Goal: Task Accomplishment & Management: Complete application form

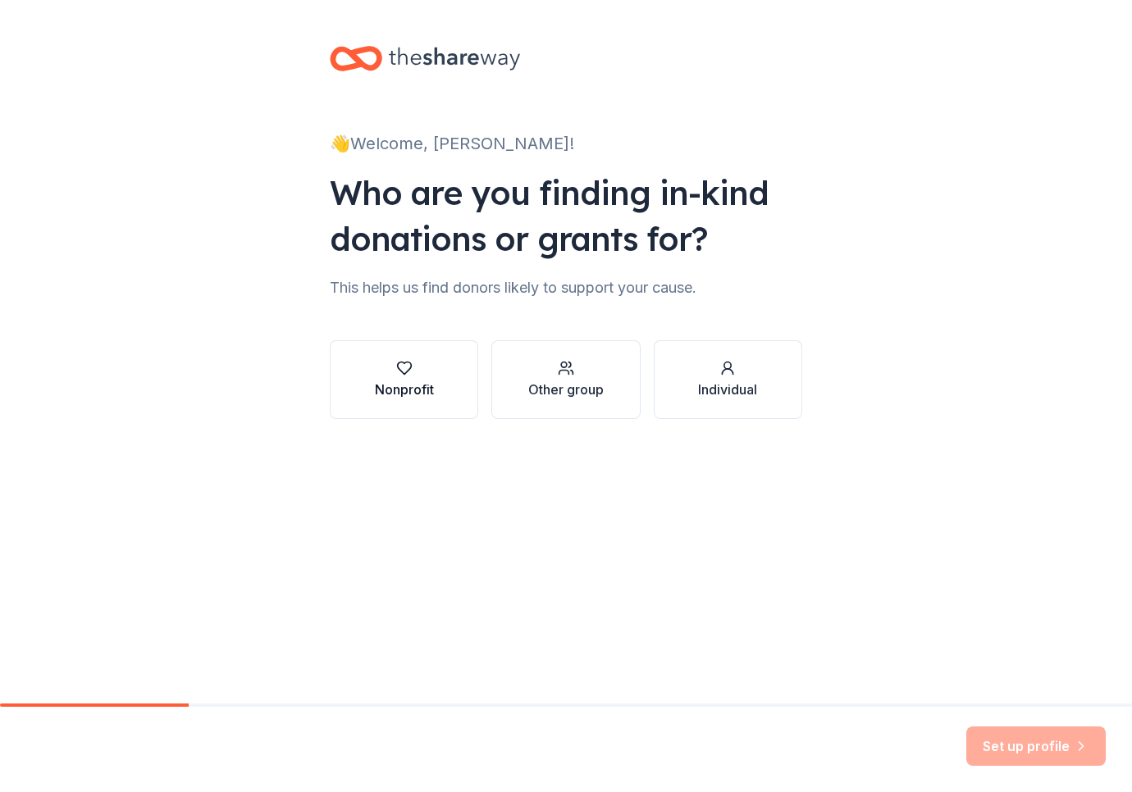
click at [424, 395] on div "Nonprofit" at bounding box center [404, 390] width 59 height 20
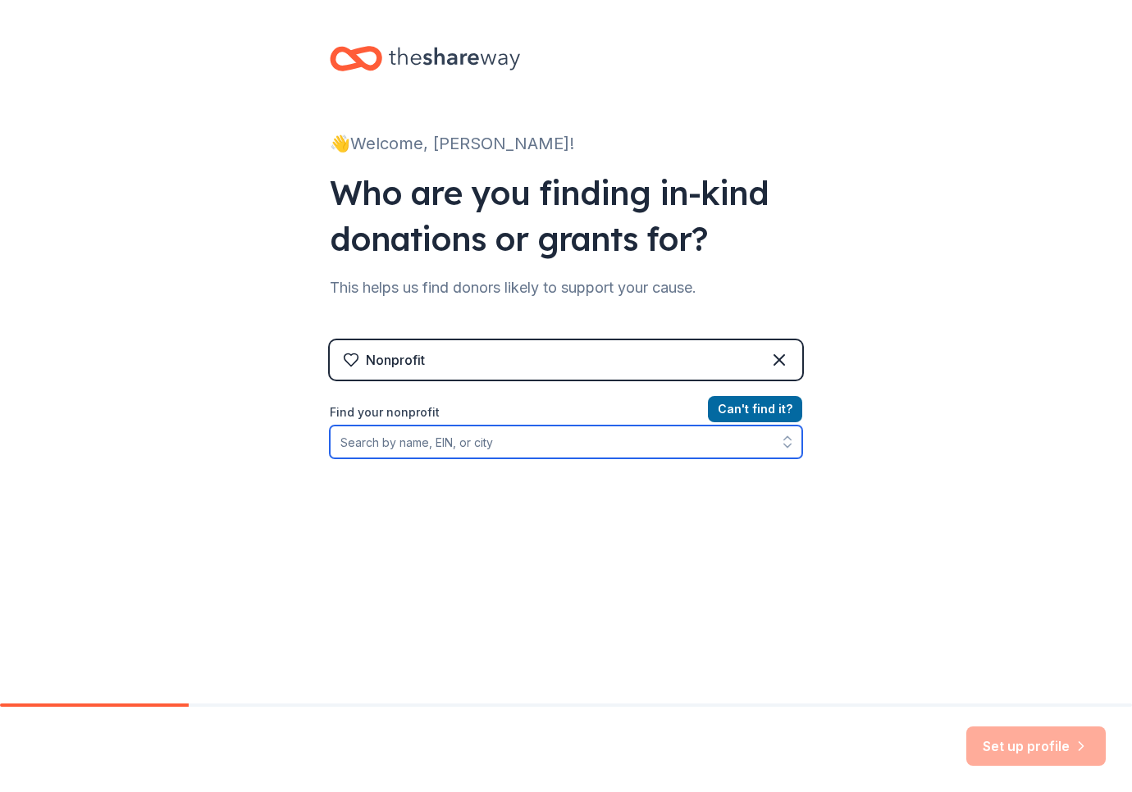
click at [584, 450] on input "Find your nonprofit" at bounding box center [566, 442] width 472 height 33
type input "Salute to Home Foundation"
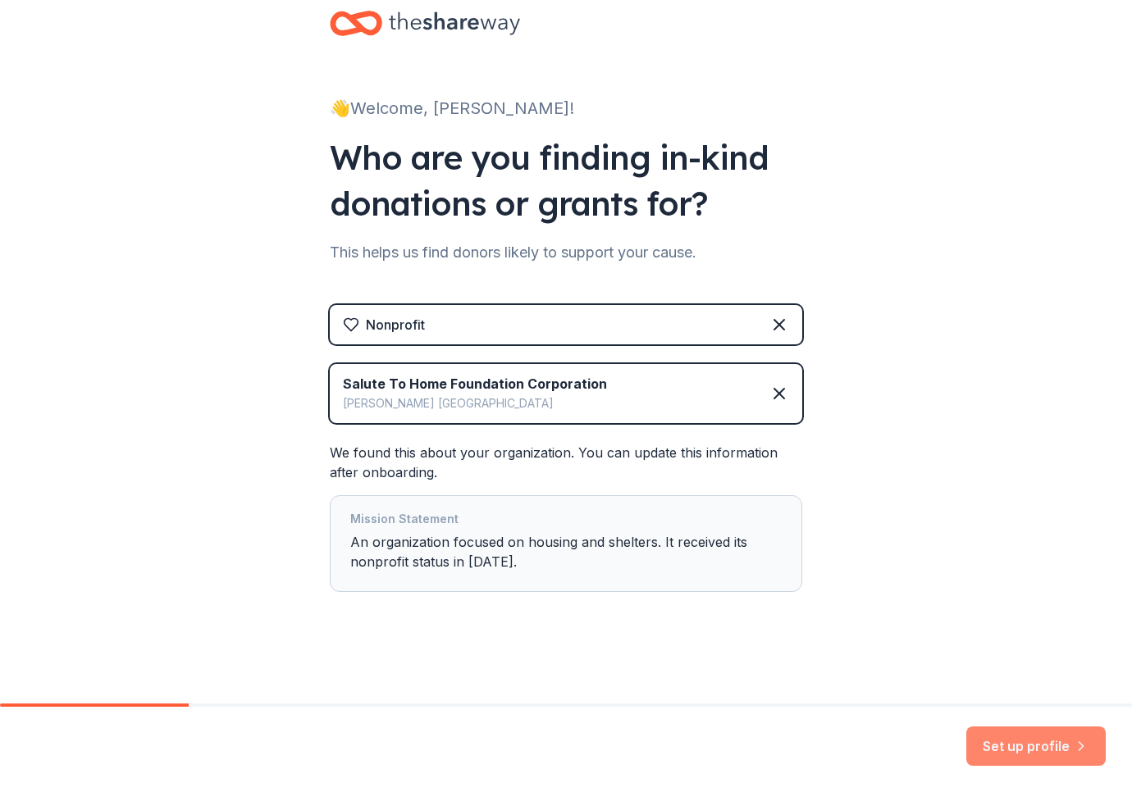
click at [1053, 754] on button "Set up profile" at bounding box center [1035, 745] width 139 height 39
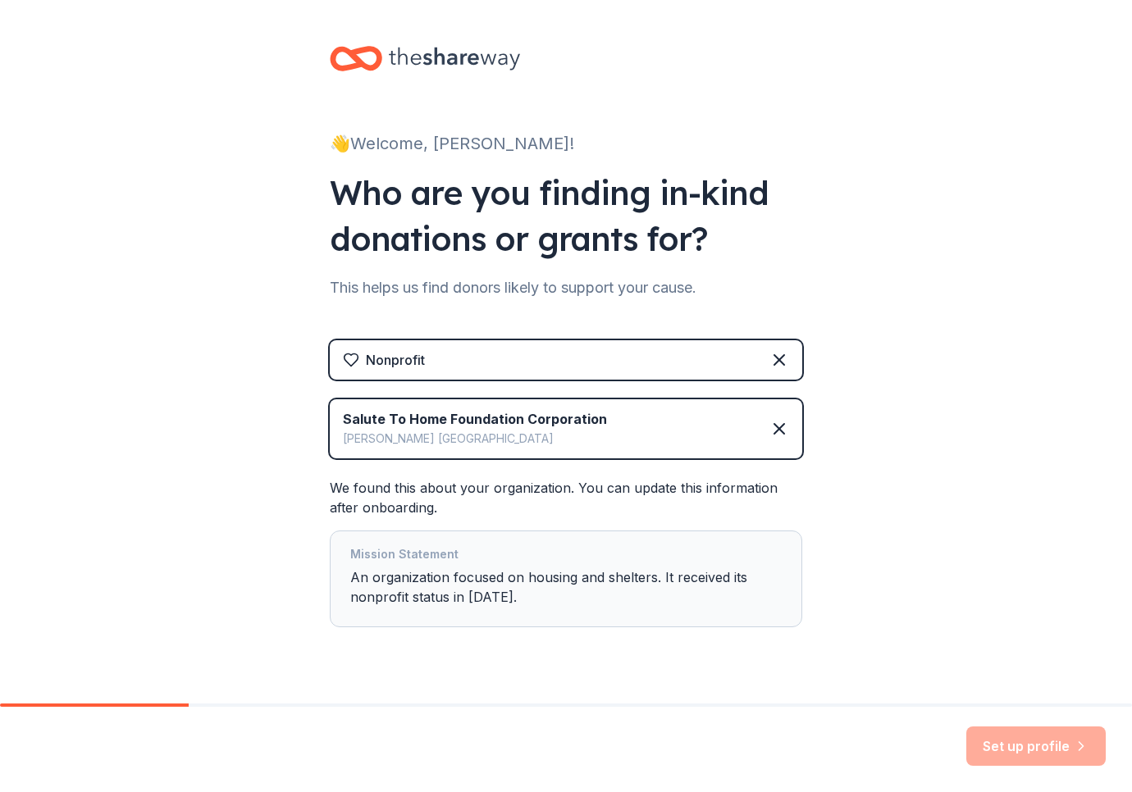
scroll to position [-5, 0]
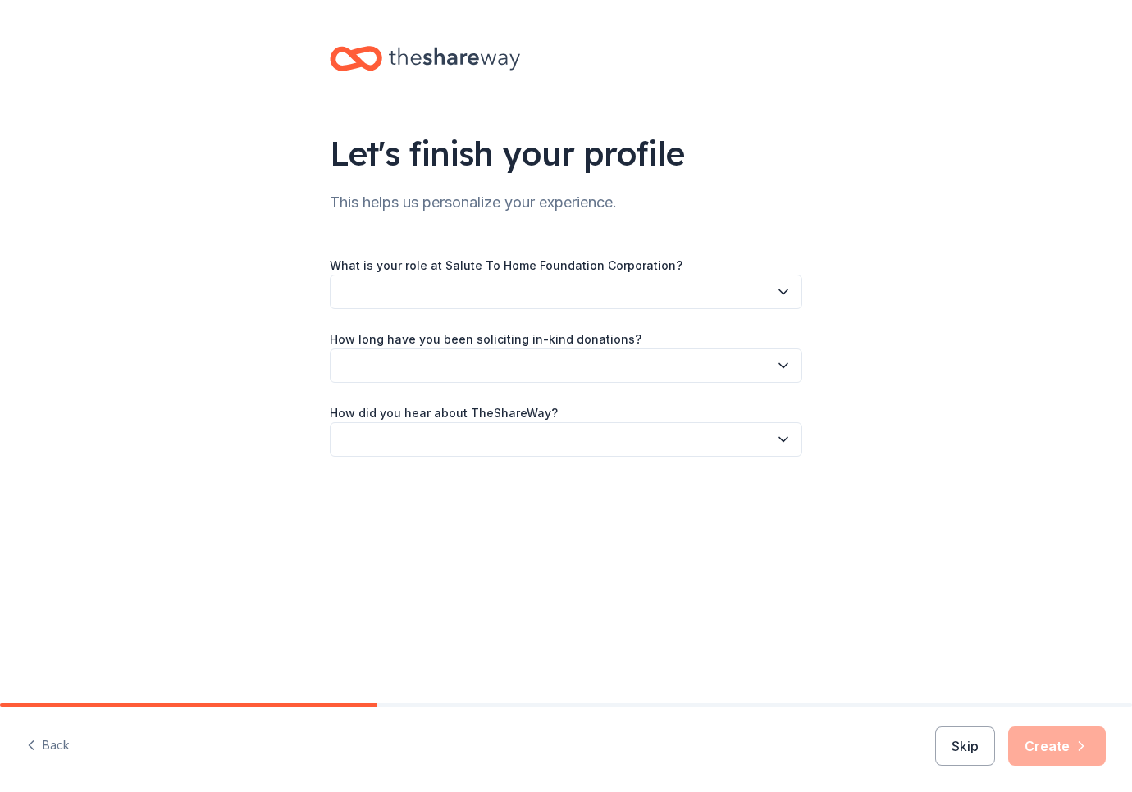
click at [483, 293] on button "button" at bounding box center [566, 292] width 472 height 34
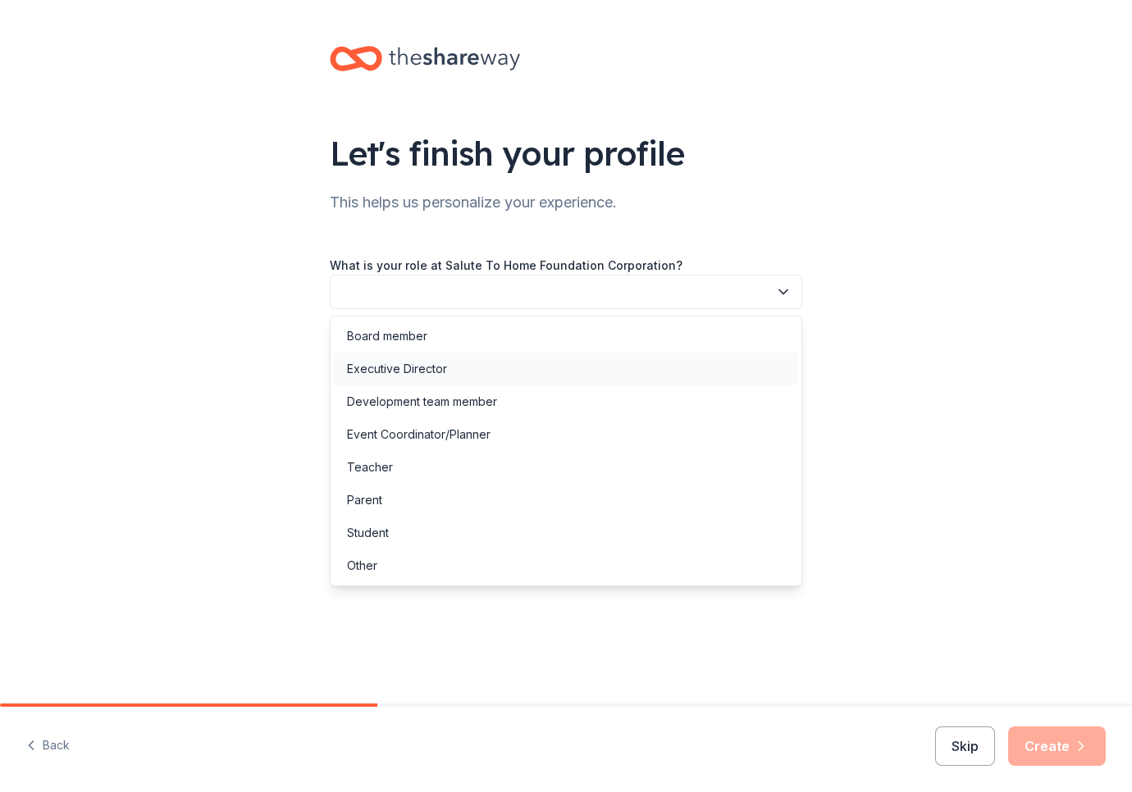
click at [406, 371] on div "Executive Director" at bounding box center [397, 369] width 100 height 20
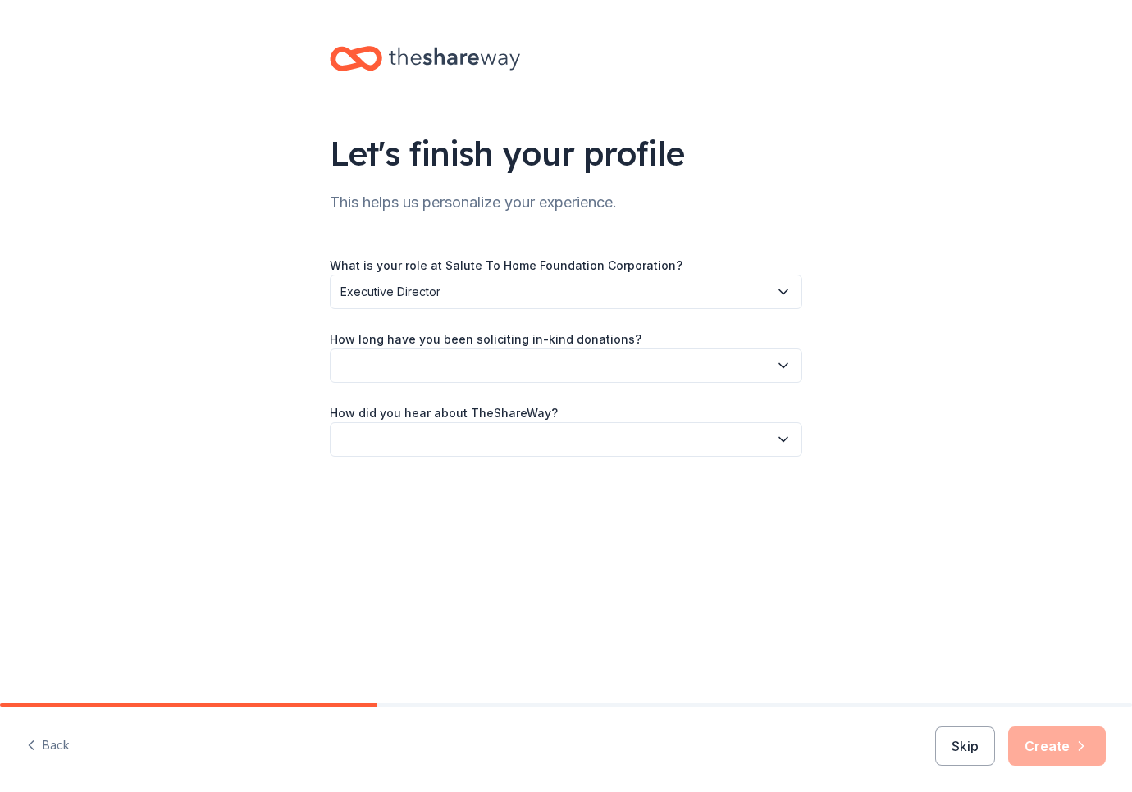
click at [441, 368] on button "button" at bounding box center [566, 365] width 472 height 34
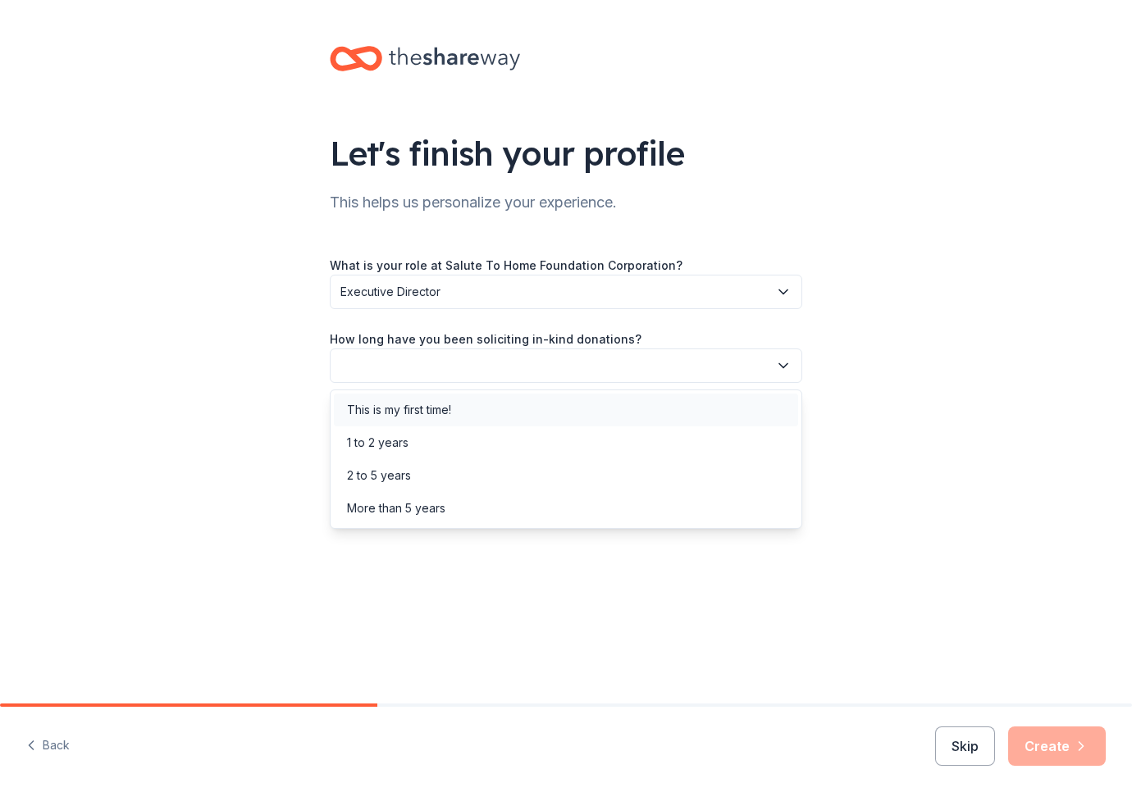
click at [408, 416] on div "This is my first time!" at bounding box center [399, 410] width 104 height 20
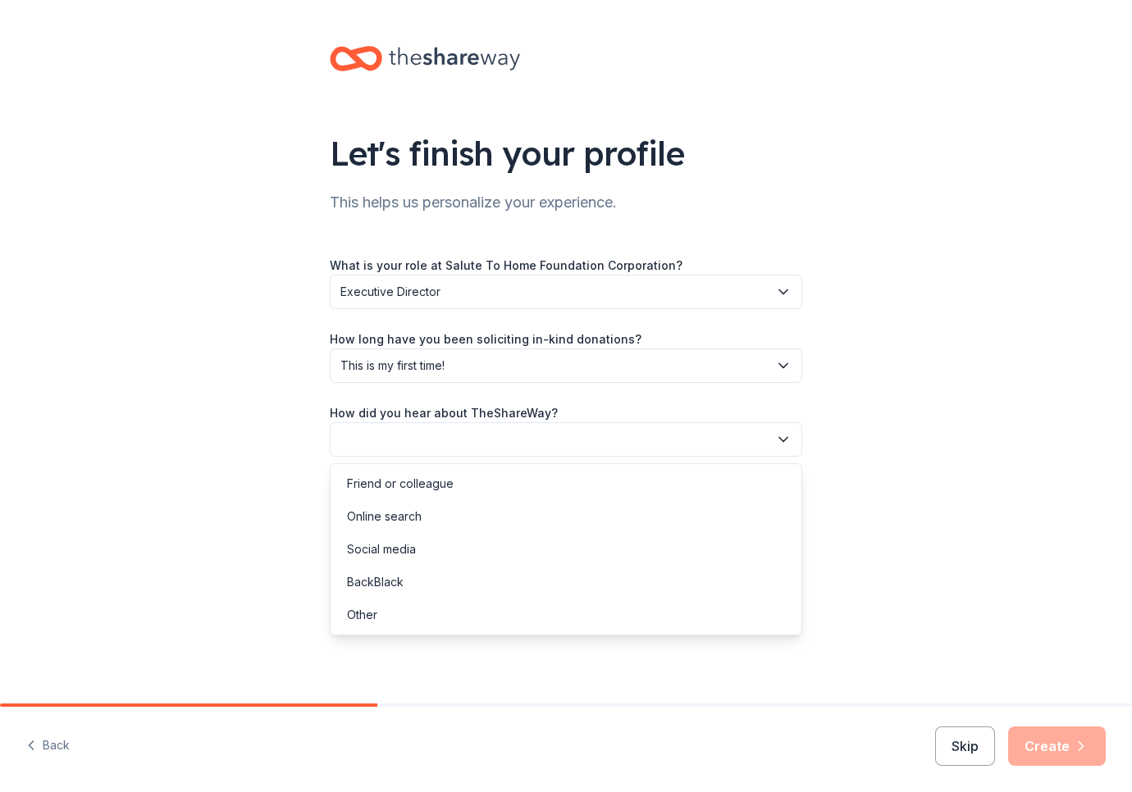
click at [469, 437] on button "button" at bounding box center [566, 439] width 472 height 34
click at [407, 517] on div "Online search" at bounding box center [384, 517] width 75 height 20
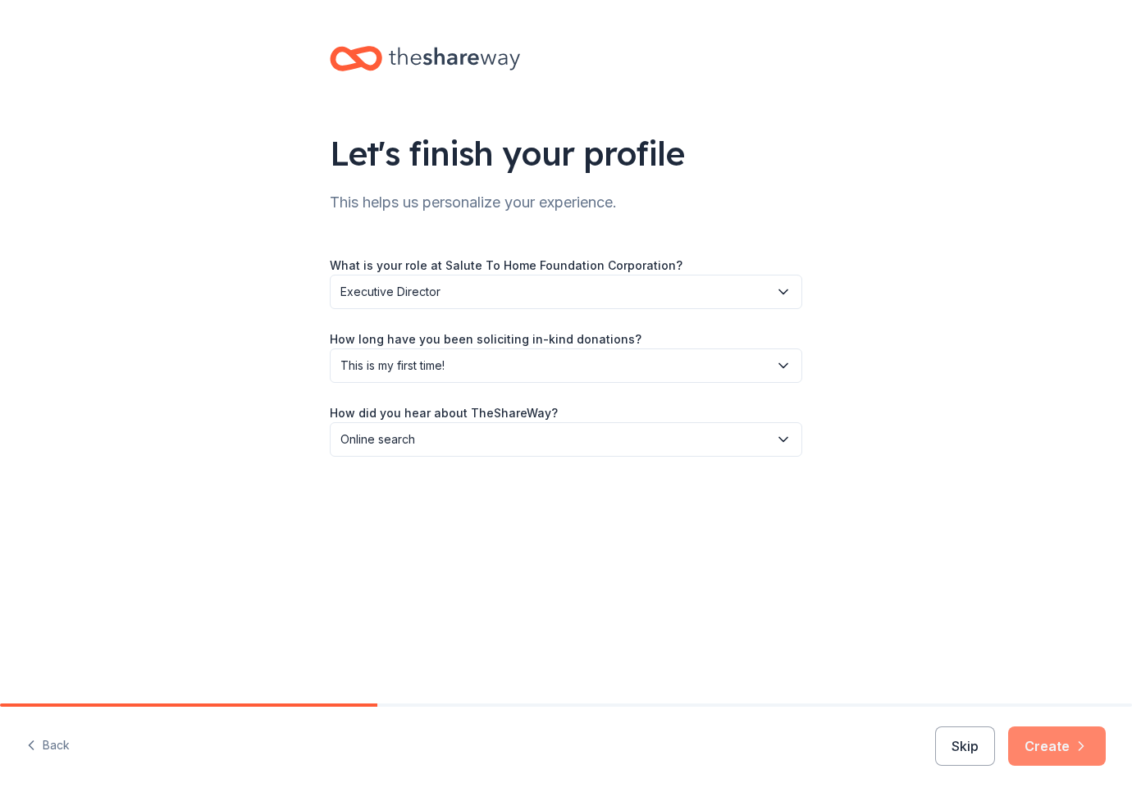
click at [1077, 742] on icon "button" at bounding box center [1081, 746] width 16 height 16
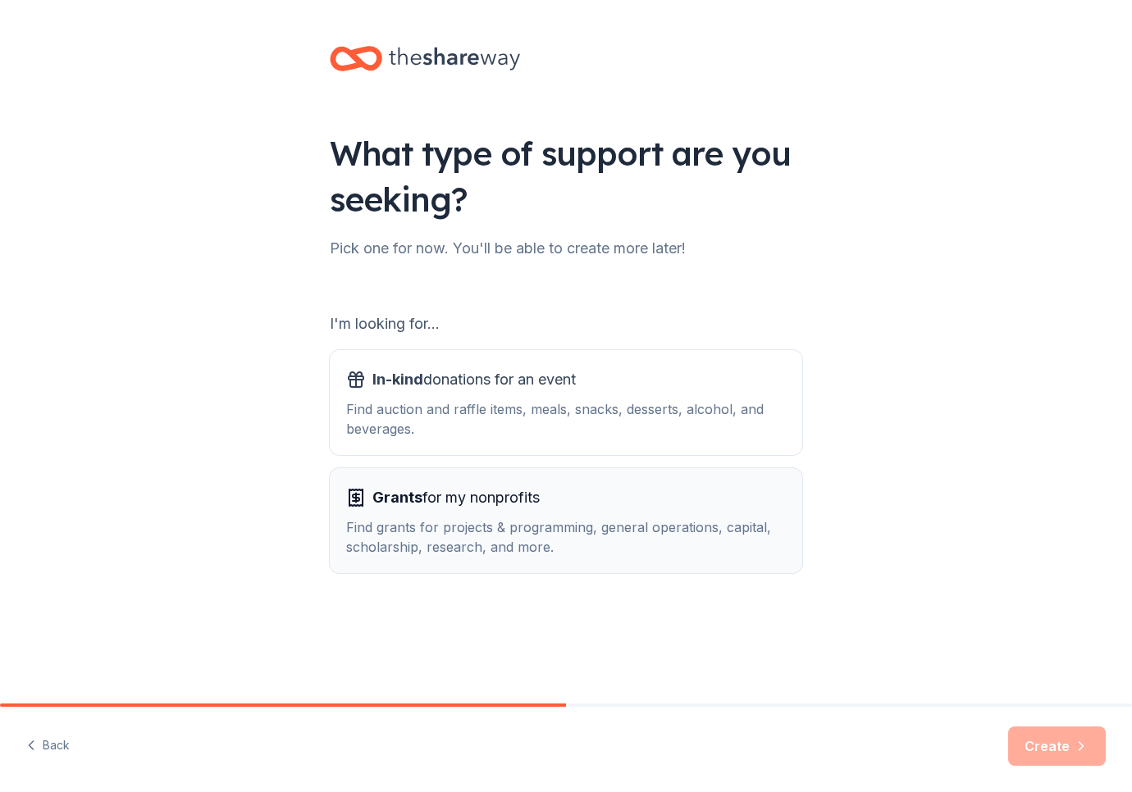
click at [458, 512] on div "Grants for my nonprofits Find grants for projects & programming, general operat…" at bounding box center [565, 521] width 439 height 72
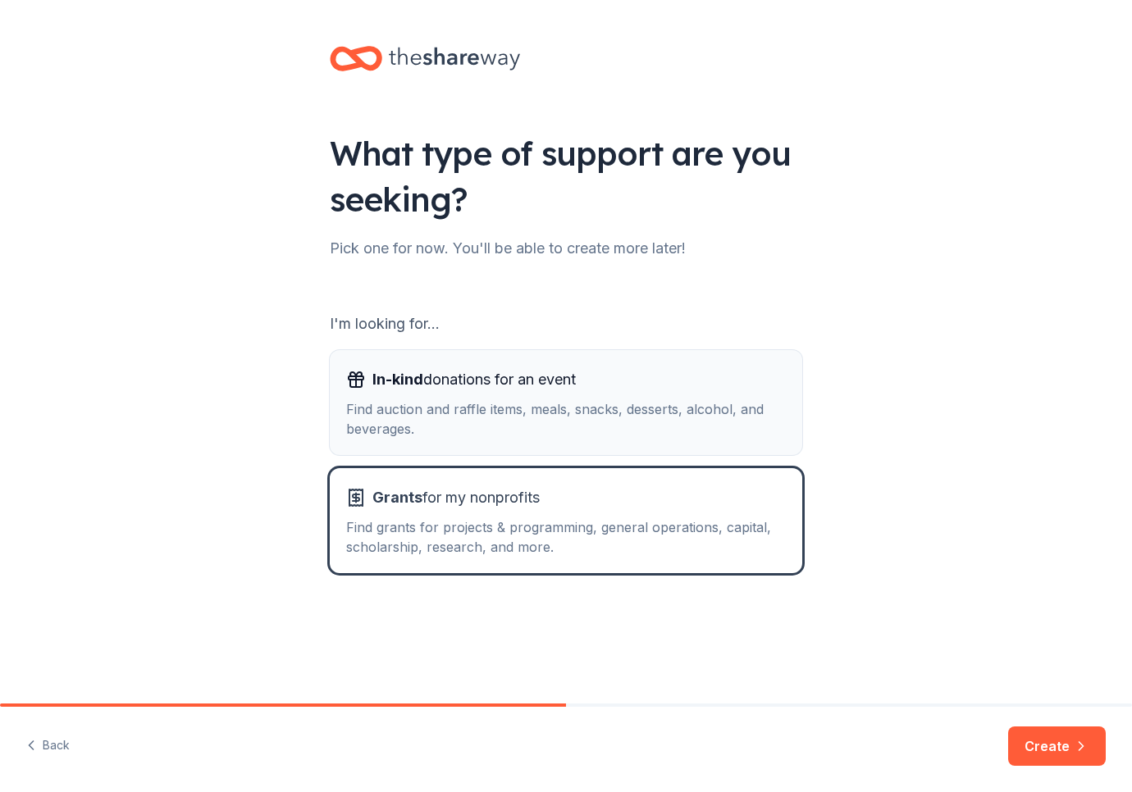
click at [419, 409] on div "Find auction and raffle items, meals, snacks, desserts, alcohol, and beverages." at bounding box center [565, 418] width 439 height 39
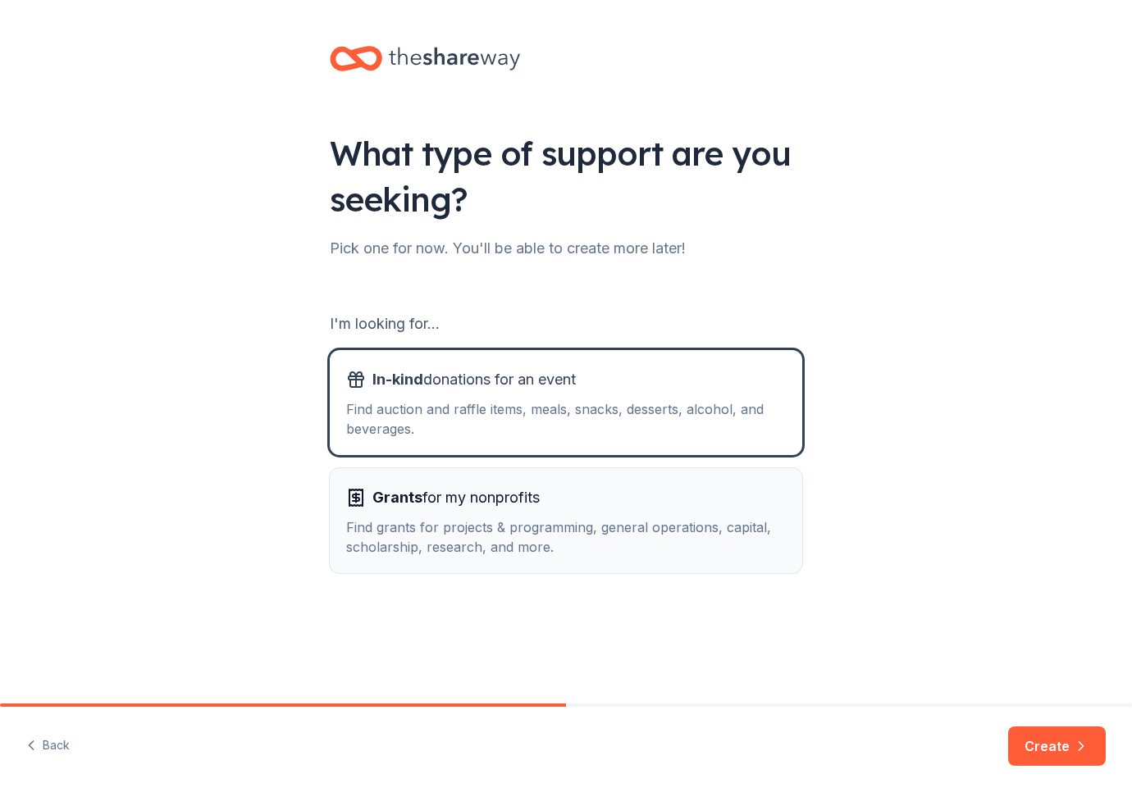
drag, startPoint x: 501, startPoint y: 538, endPoint x: 536, endPoint y: 532, distance: 35.7
click at [504, 536] on div "Find grants for projects & programming, general operations, capital, scholarshi…" at bounding box center [565, 536] width 439 height 39
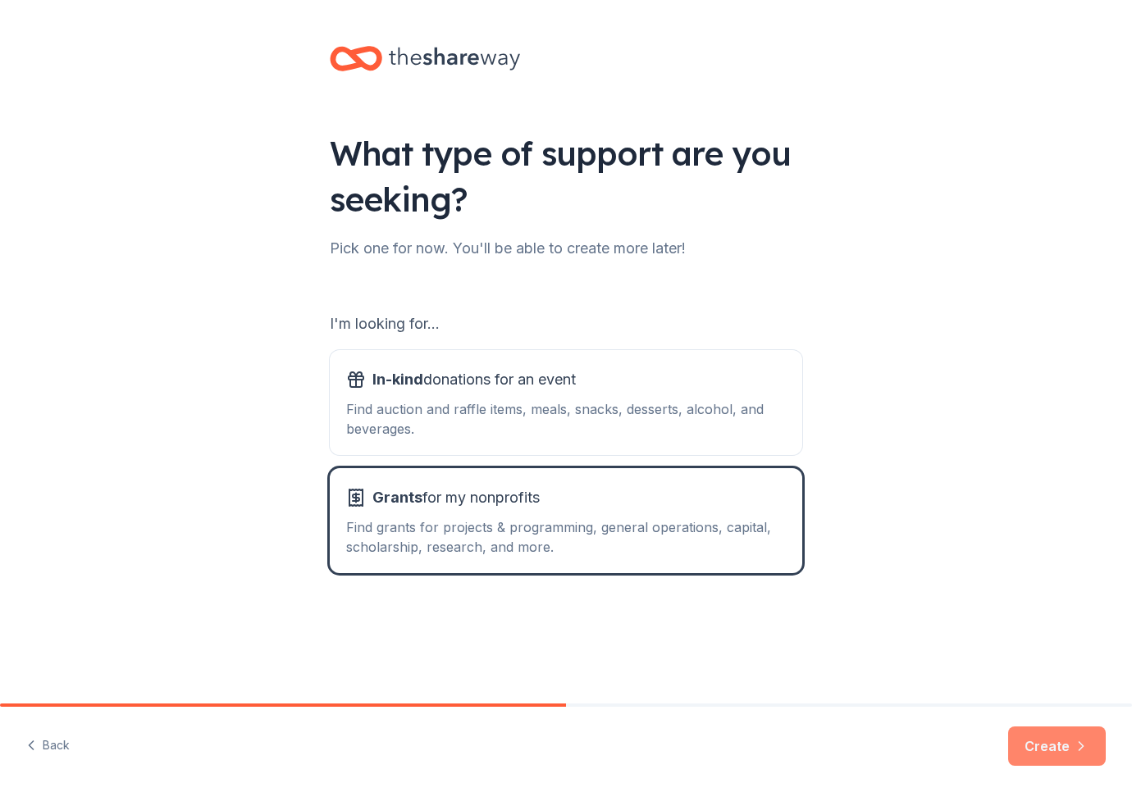
click at [1054, 749] on button "Create" at bounding box center [1057, 745] width 98 height 39
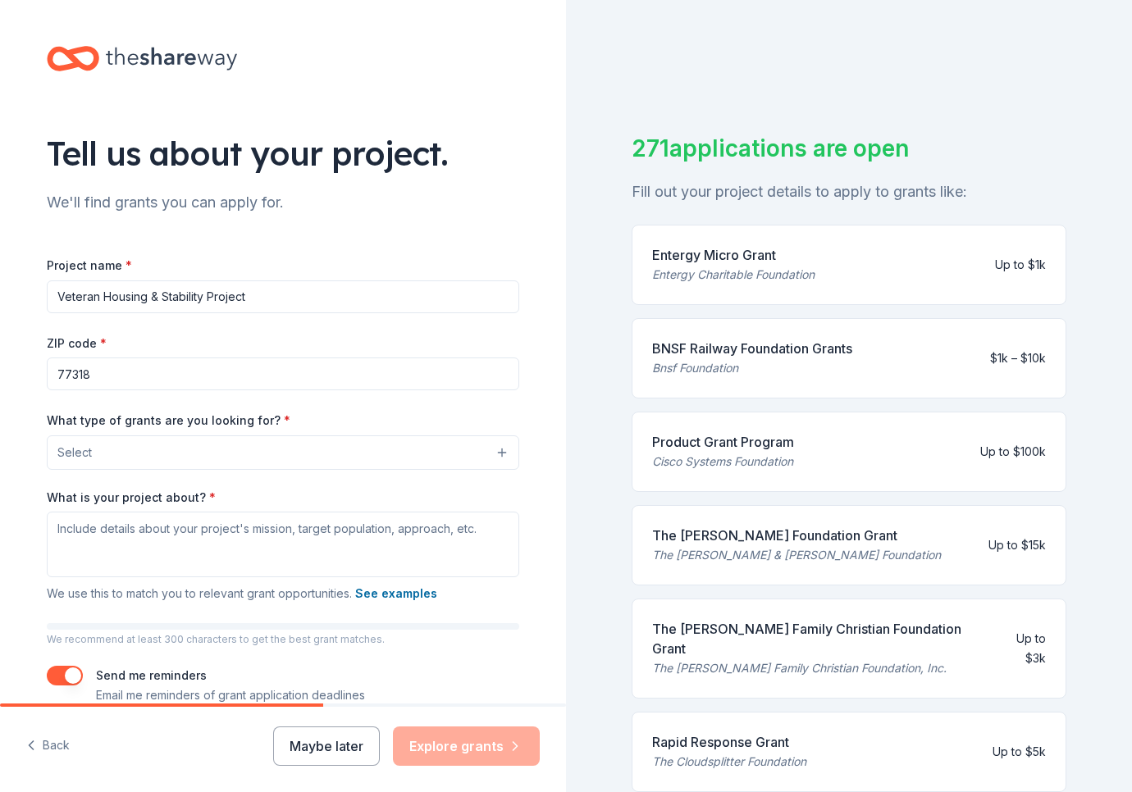
type input "Veteran Housing & Stability Project"
click at [166, 454] on button "Select" at bounding box center [283, 452] width 472 height 34
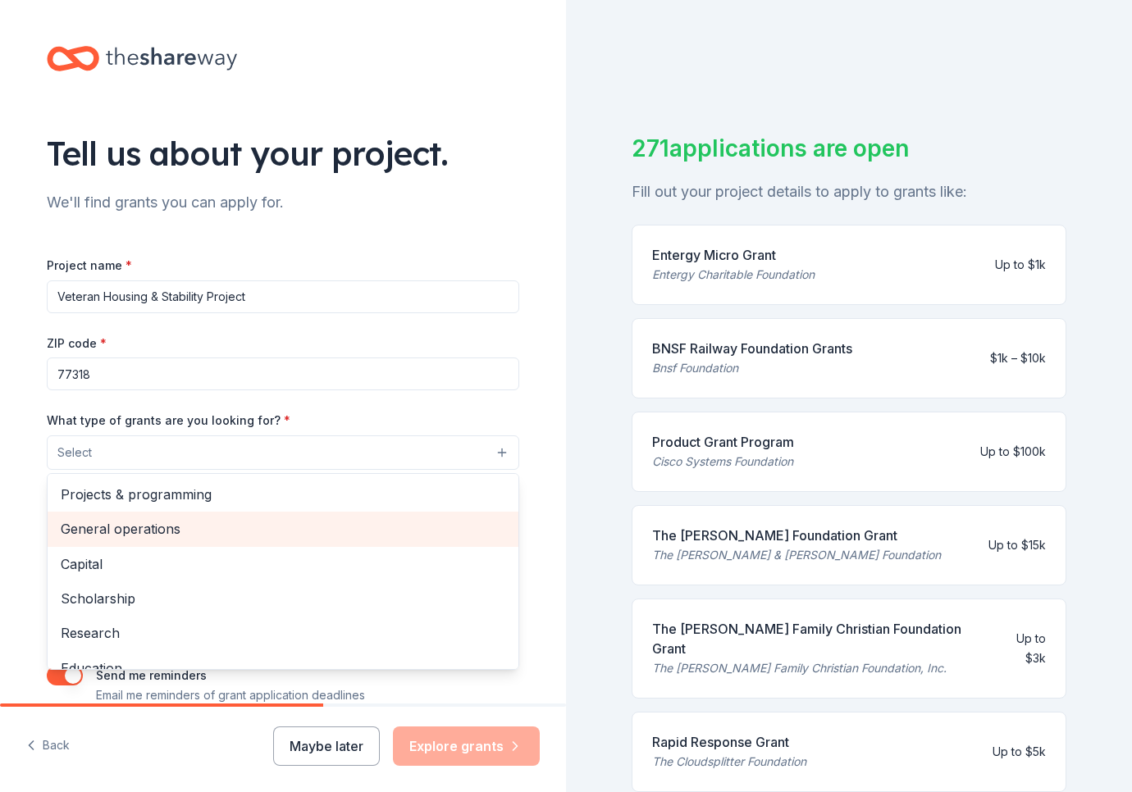
click at [148, 526] on span "General operations" at bounding box center [283, 528] width 444 height 21
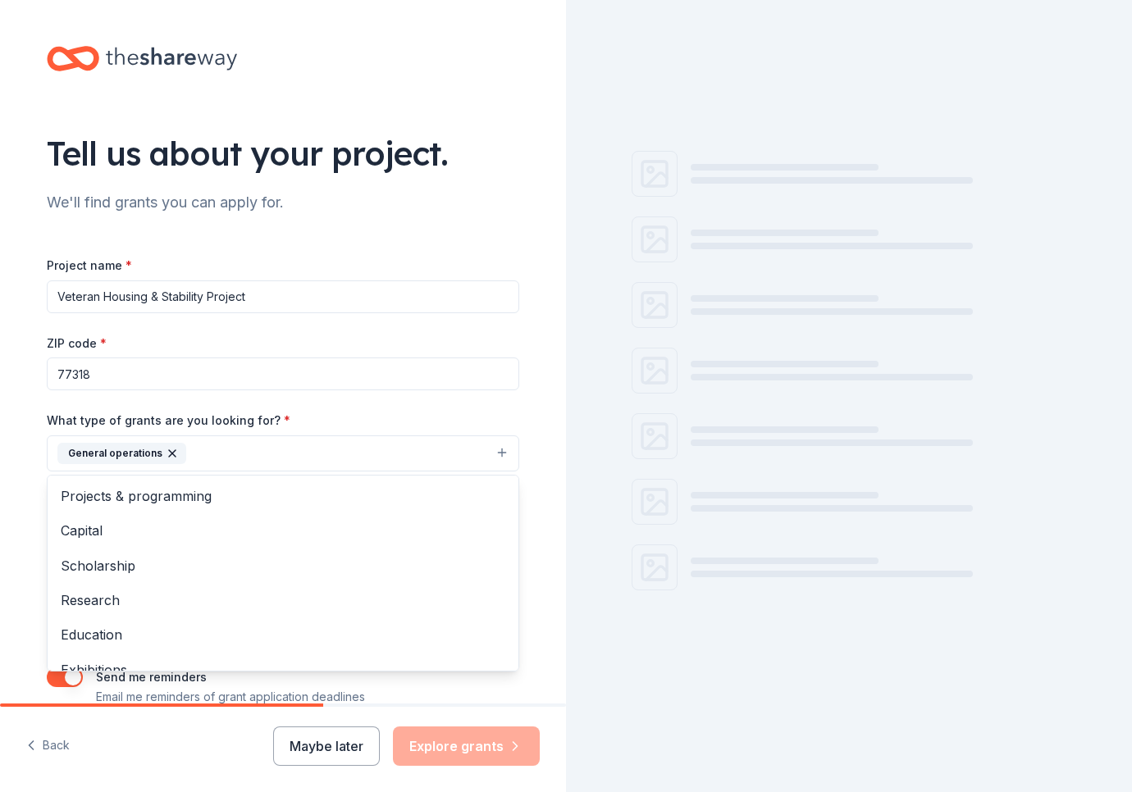
click at [549, 459] on div "Tell us about your project. We'll find grants you can apply for. Project name *…" at bounding box center [283, 393] width 566 height 786
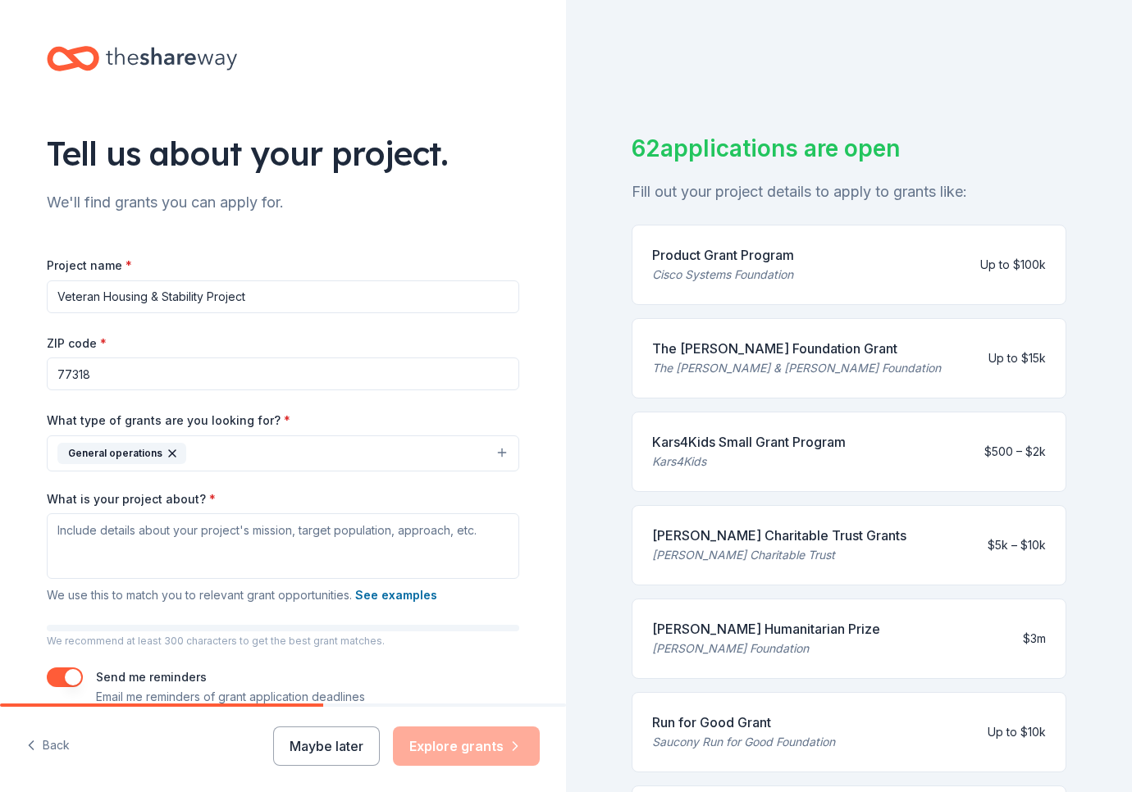
click at [310, 456] on button "General operations" at bounding box center [283, 453] width 472 height 36
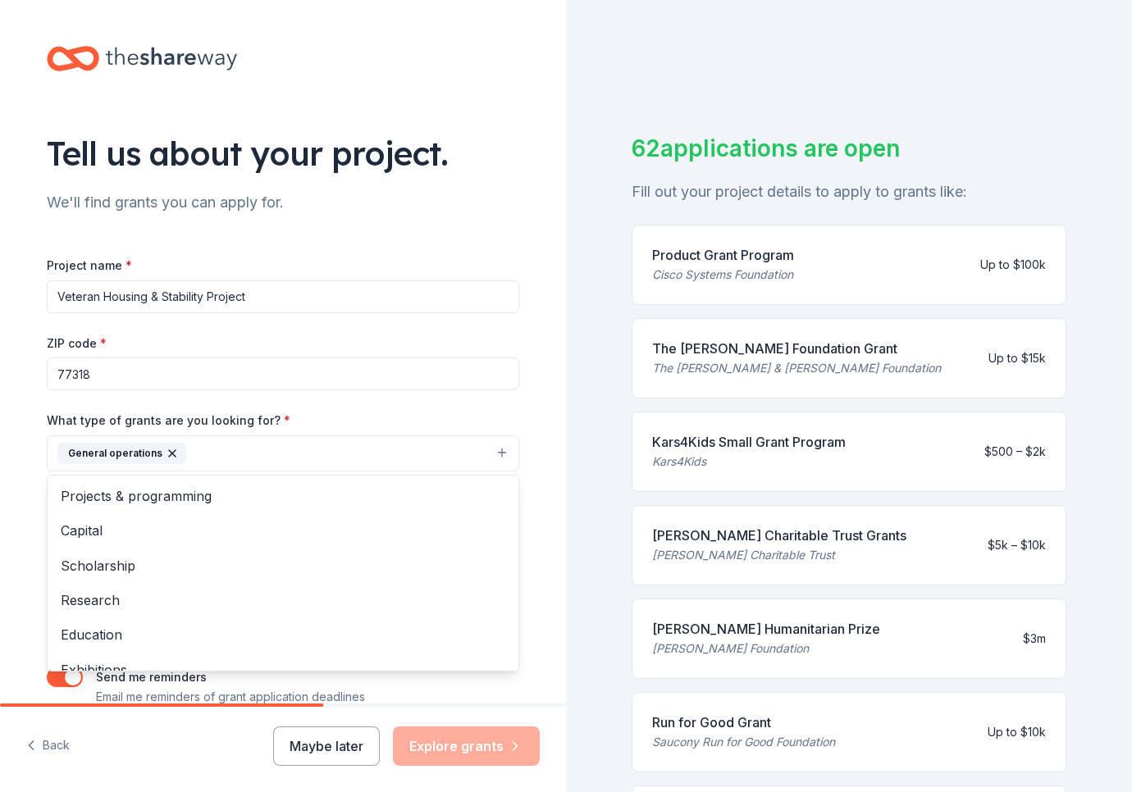
click at [538, 508] on div "Tell us about your project. We'll find grants you can apply for. Project name *…" at bounding box center [282, 393] width 525 height 786
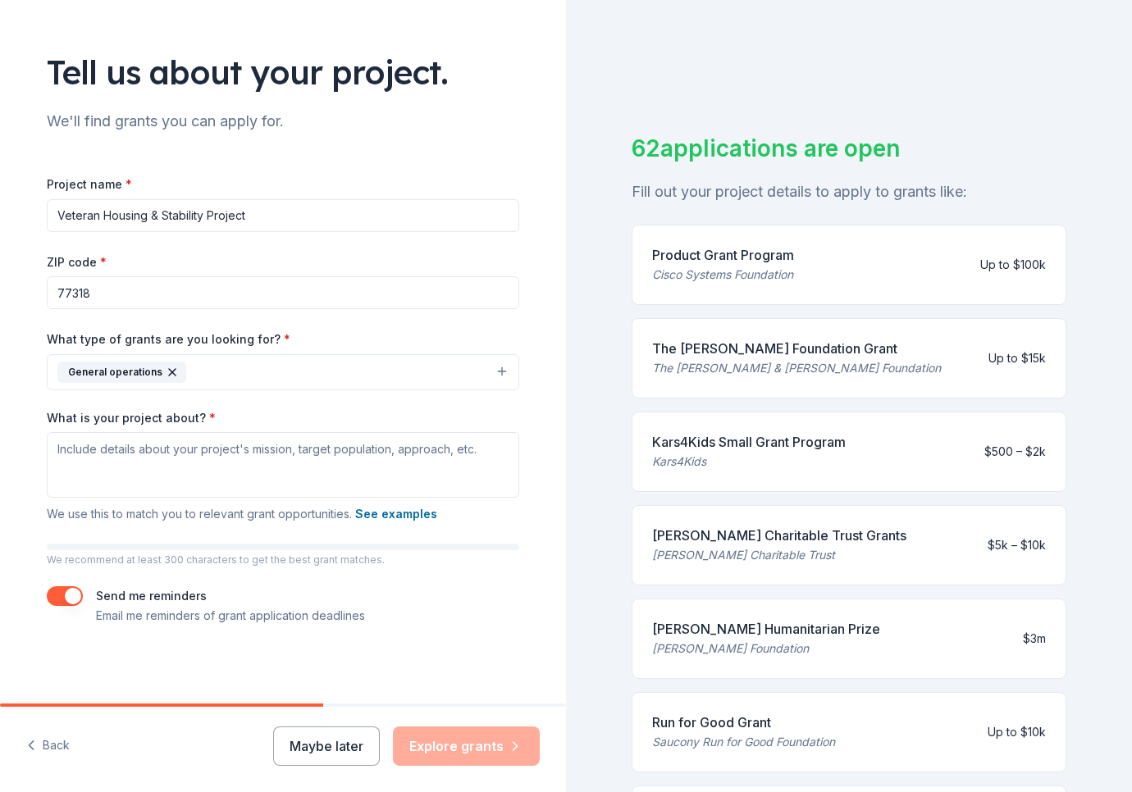
scroll to position [80, 0]
click at [191, 458] on textarea "What is your project about? *" at bounding box center [283, 466] width 472 height 66
paste textarea "Veteran Housing & Stability Project provides emergency housing, utility assista…"
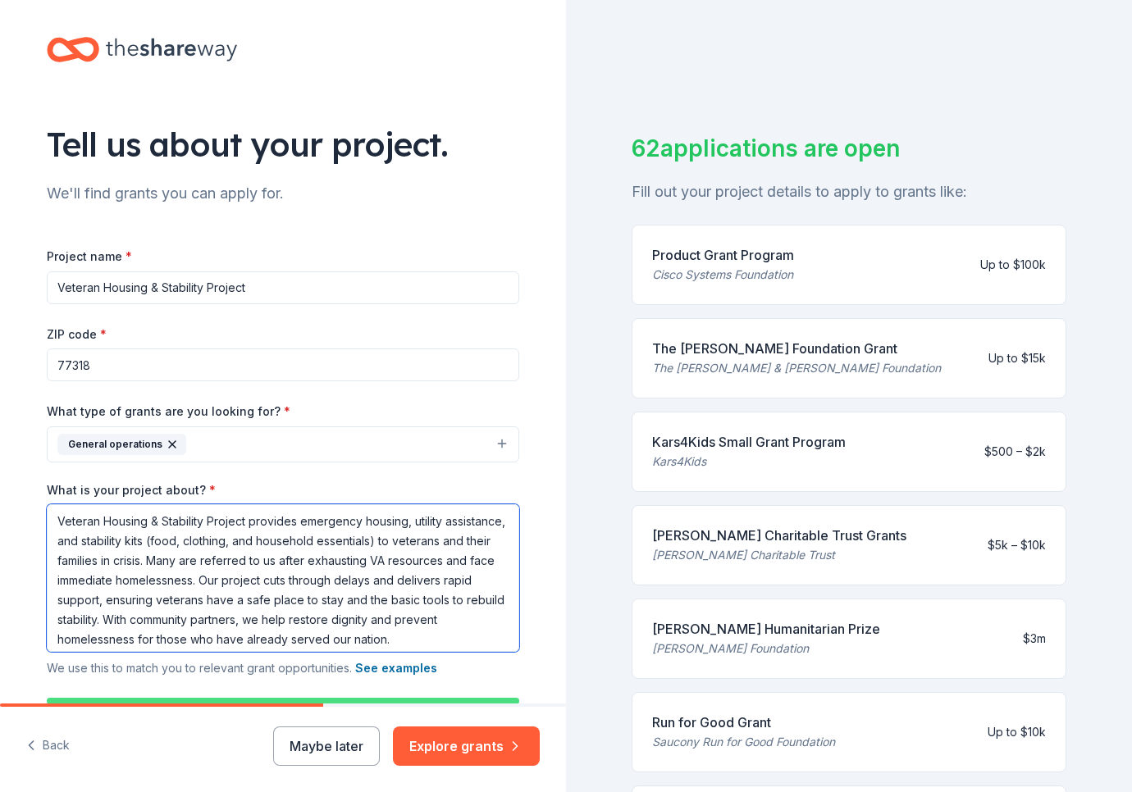
scroll to position [8, 0]
drag, startPoint x: 58, startPoint y: 517, endPoint x: 76, endPoint y: 520, distance: 18.2
click at [60, 517] on textarea "Veteran Housing & Stability Project provides emergency housing, utility assista…" at bounding box center [283, 579] width 472 height 148
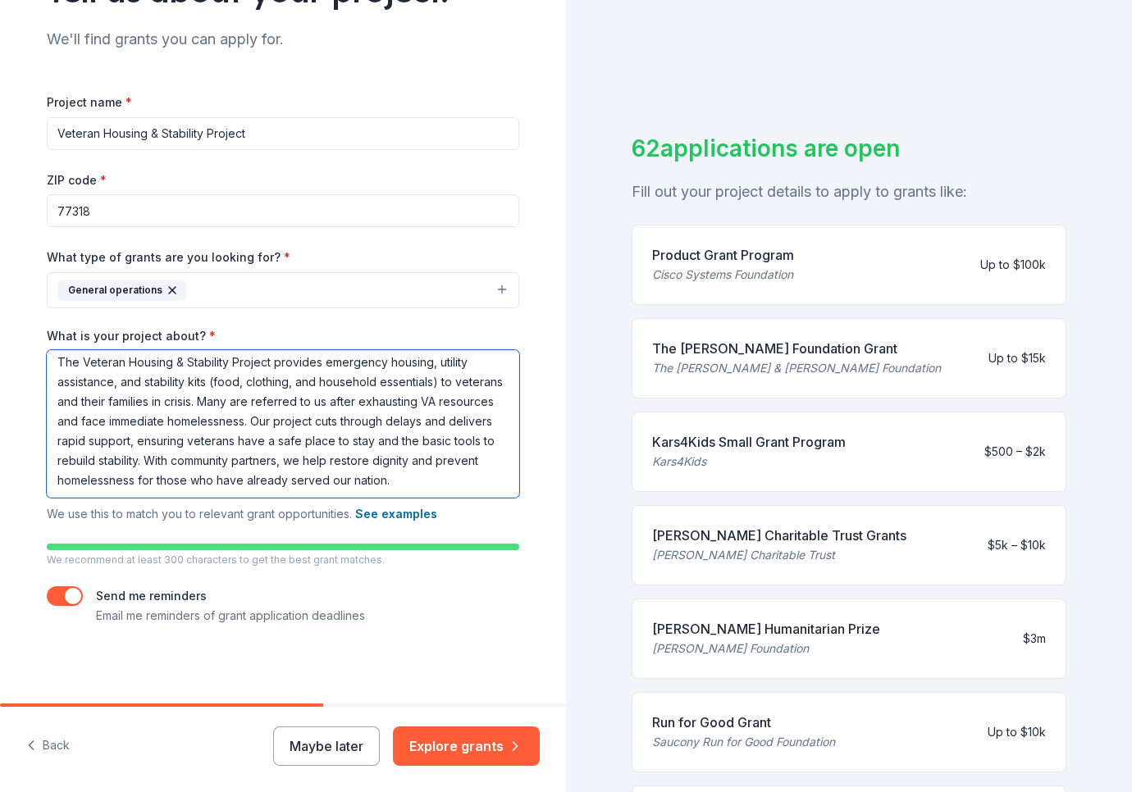
scroll to position [162, 0]
type textarea "The Veteran Housing & Stability Project provides emergency housing, utility ass…"
click at [71, 600] on button "button" at bounding box center [65, 597] width 36 height 20
click at [69, 594] on button "button" at bounding box center [65, 597] width 36 height 20
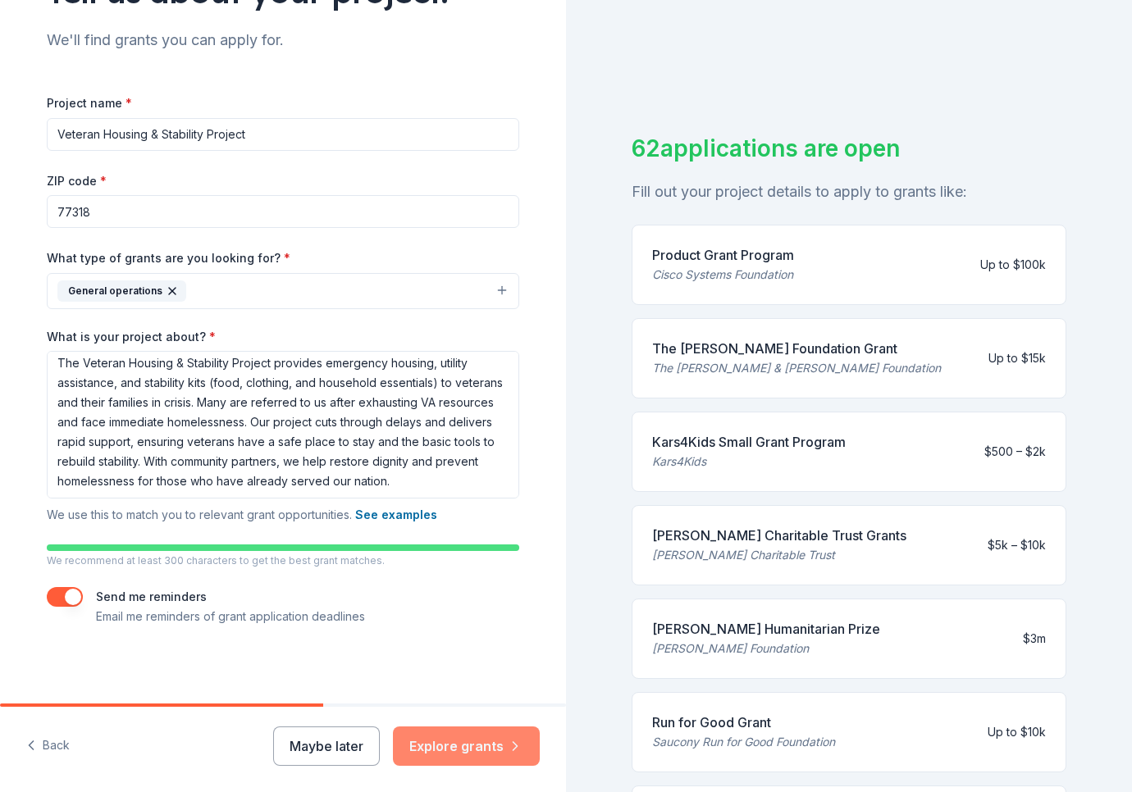
click at [480, 748] on button "Explore grants" at bounding box center [466, 745] width 147 height 39
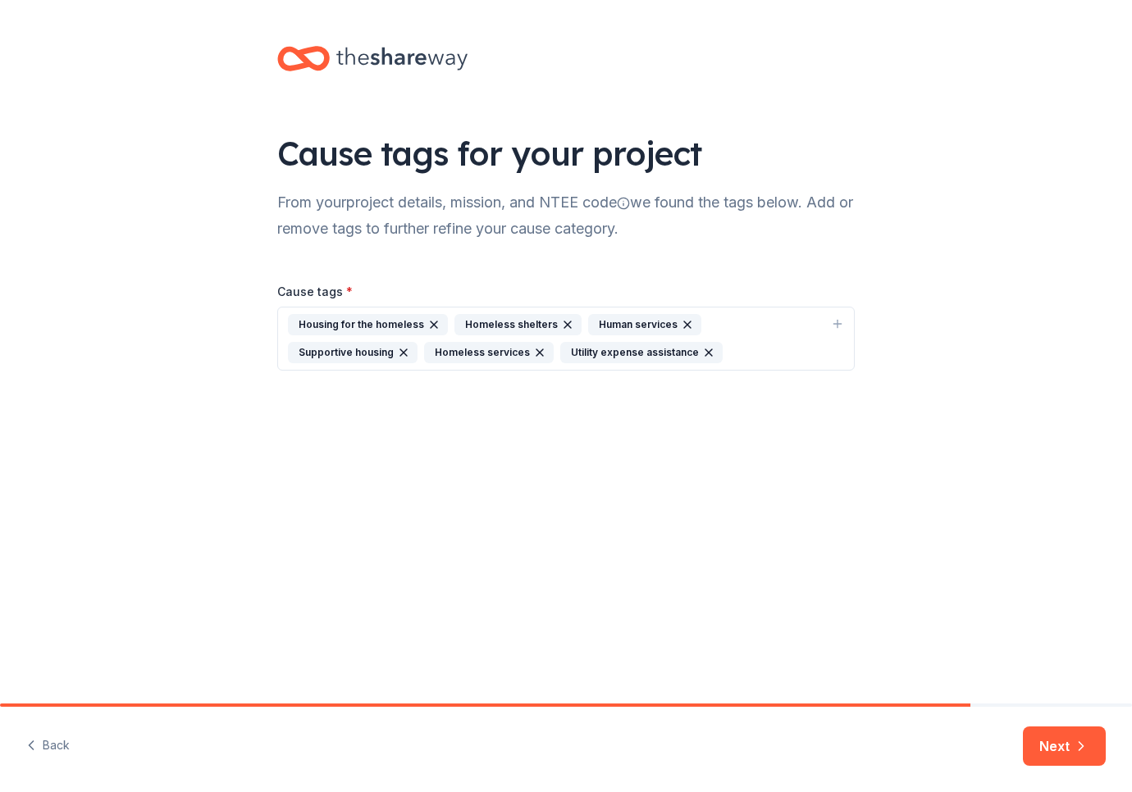
click at [760, 335] on div "Housing for the homeless Homeless shelters Human services Supportive housing Ho…" at bounding box center [556, 338] width 536 height 49
type input "veter"
click at [363, 521] on div "Military veterans" at bounding box center [356, 523] width 116 height 21
click at [1070, 752] on button "Next" at bounding box center [1063, 745] width 83 height 39
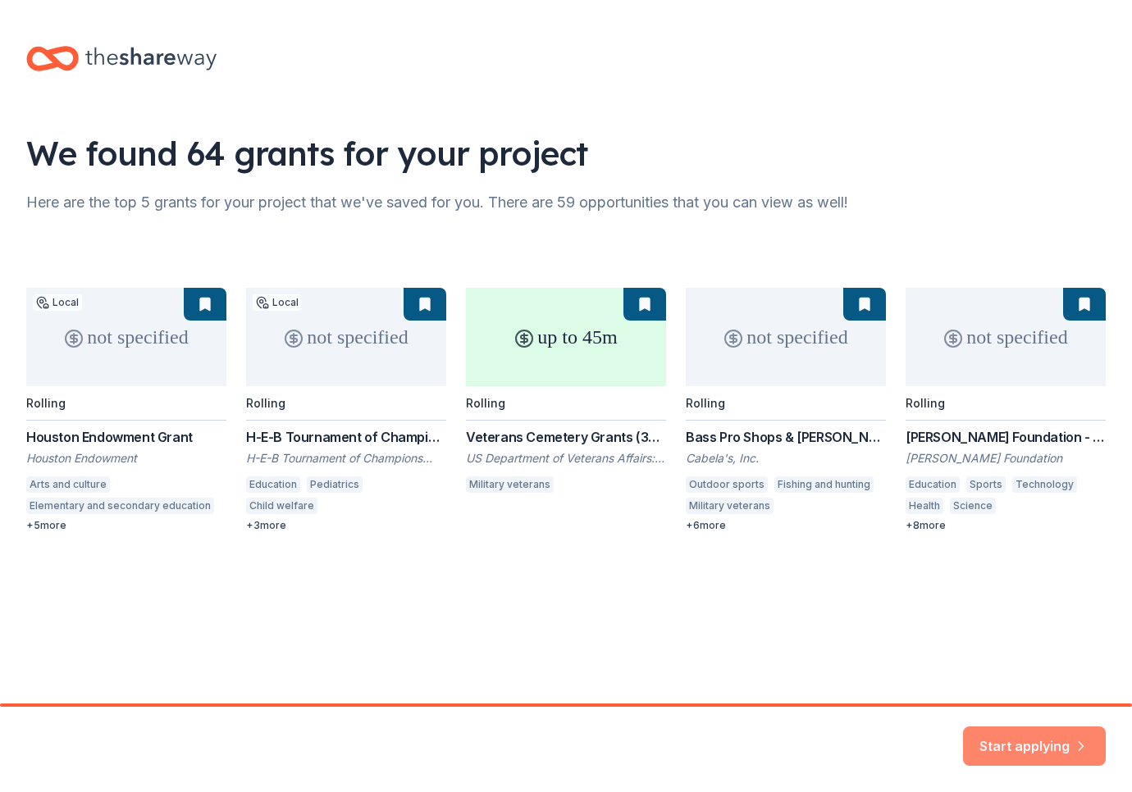
click at [1048, 736] on button "Start applying" at bounding box center [1034, 736] width 143 height 39
click at [641, 303] on div "not specified Local Rolling Houston Endowment [PERSON_NAME] Endowment Arts and …" at bounding box center [565, 410] width 1079 height 244
click at [684, 590] on div "We found 64 grants for your project Here are the top 5 grants for your project …" at bounding box center [566, 305] width 1132 height 611
